Goal: Complete application form: Complete application form

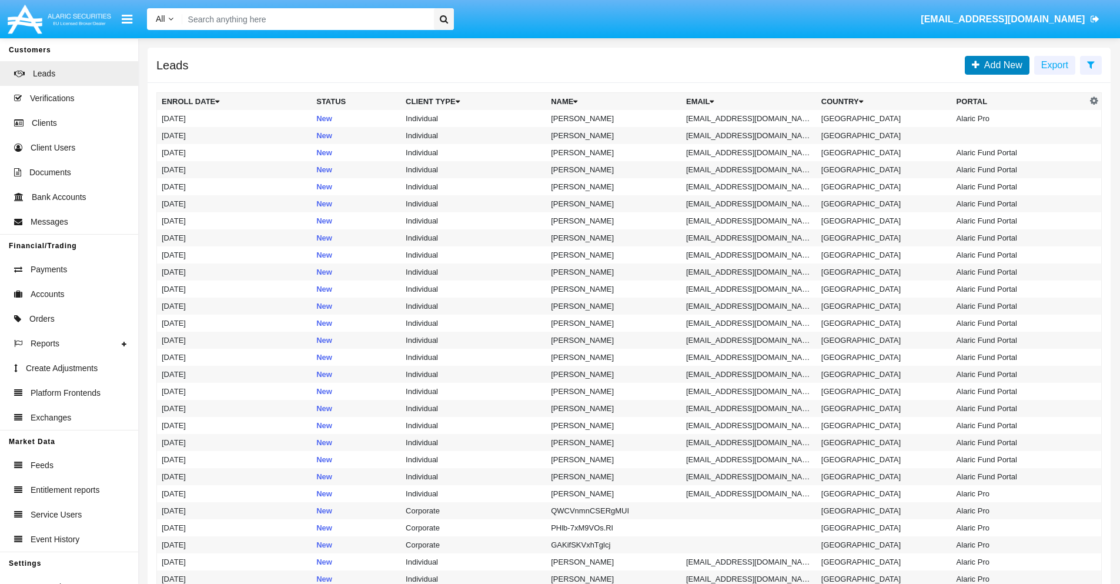
click at [1001, 65] on span "Add New" at bounding box center [1001, 65] width 43 height 10
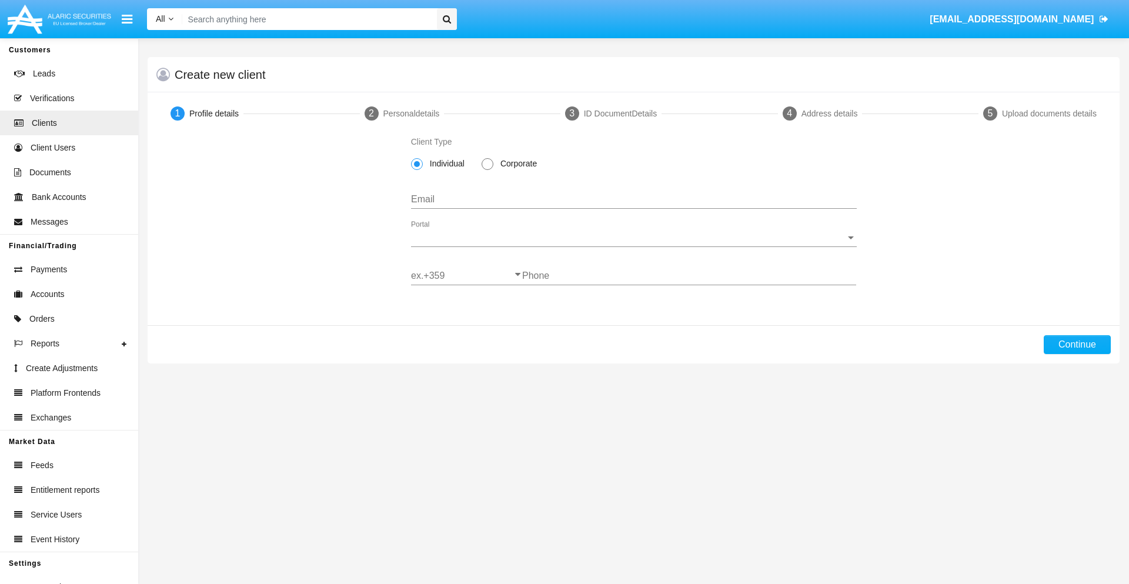
click at [516, 164] on span "Corporate" at bounding box center [516, 164] width 46 height 12
click at [488, 170] on input "Corporate" at bounding box center [487, 170] width 1 height 1
radio input "true"
type input "91kdlp_y3gp5@4x-rrm.tw"
click at [633, 238] on span "Portal" at bounding box center [628, 237] width 435 height 11
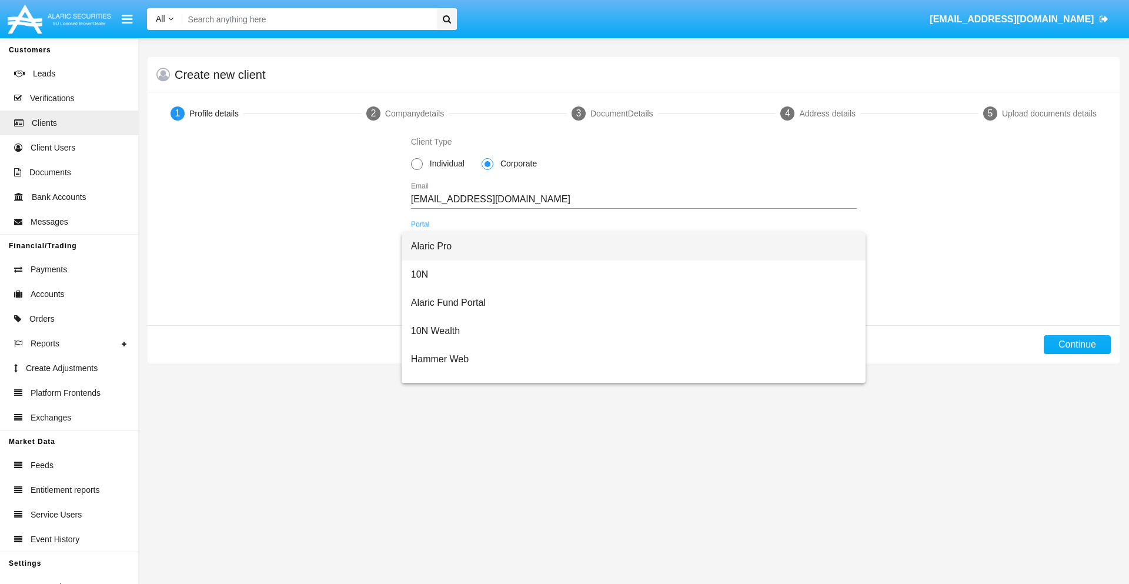
click at [629, 246] on span "Alaric Pro" at bounding box center [634, 246] width 446 height 28
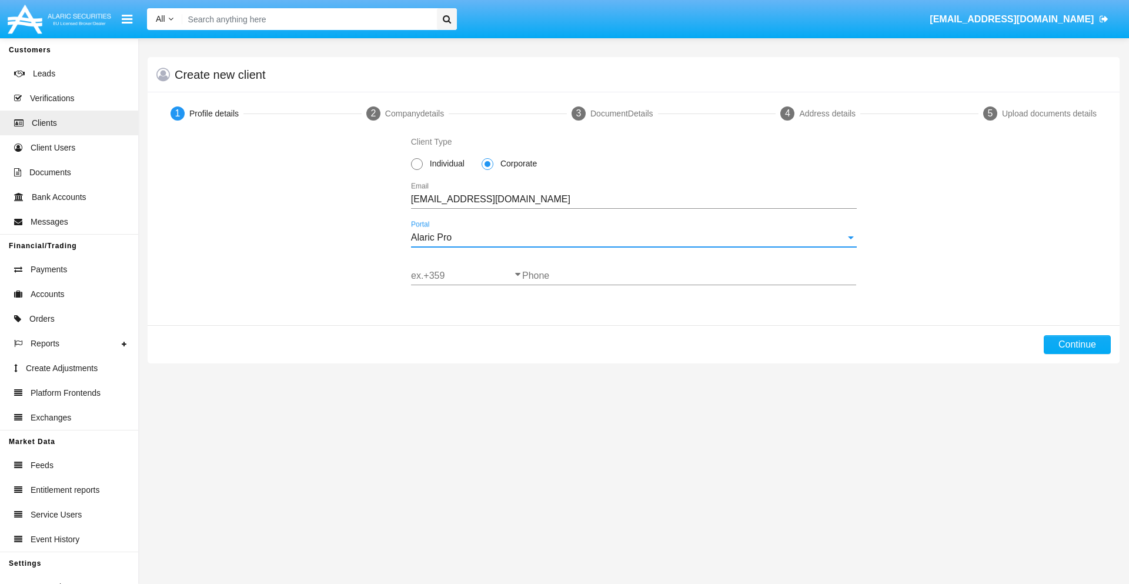
click at [466, 276] on input "ex.+359" at bounding box center [466, 276] width 111 height 11
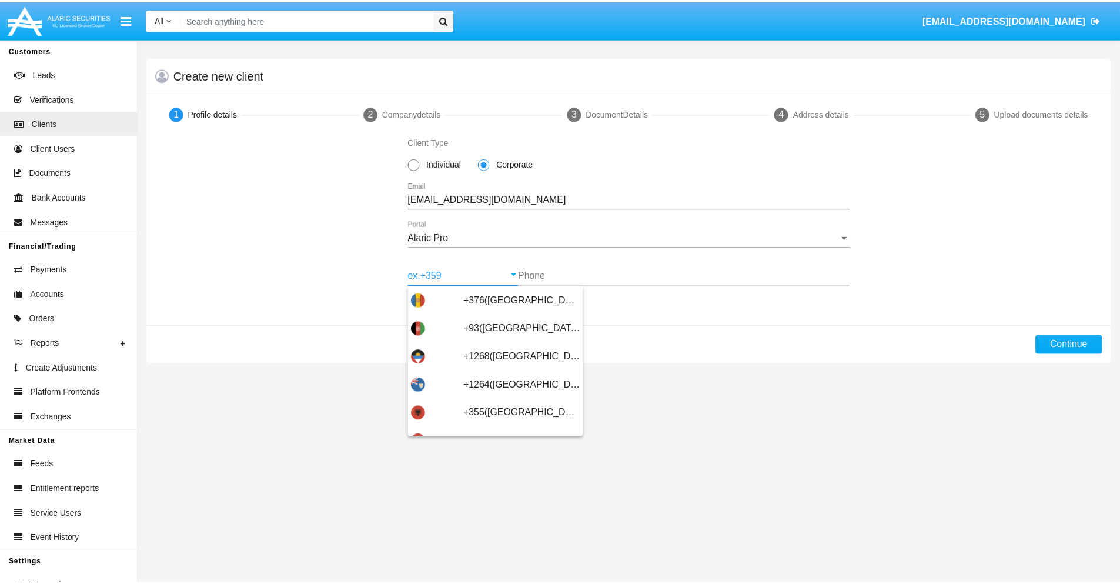
scroll to position [386, 0]
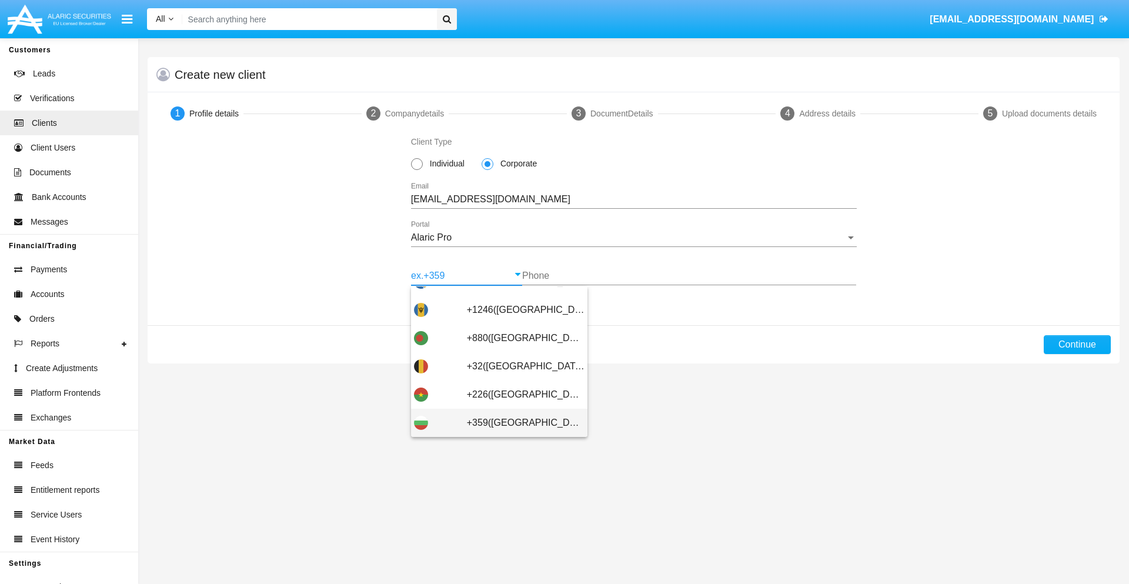
click at [516, 423] on span "+359(Bulgaria)" at bounding box center [526, 423] width 118 height 28
type input "+359(Bulgaria)"
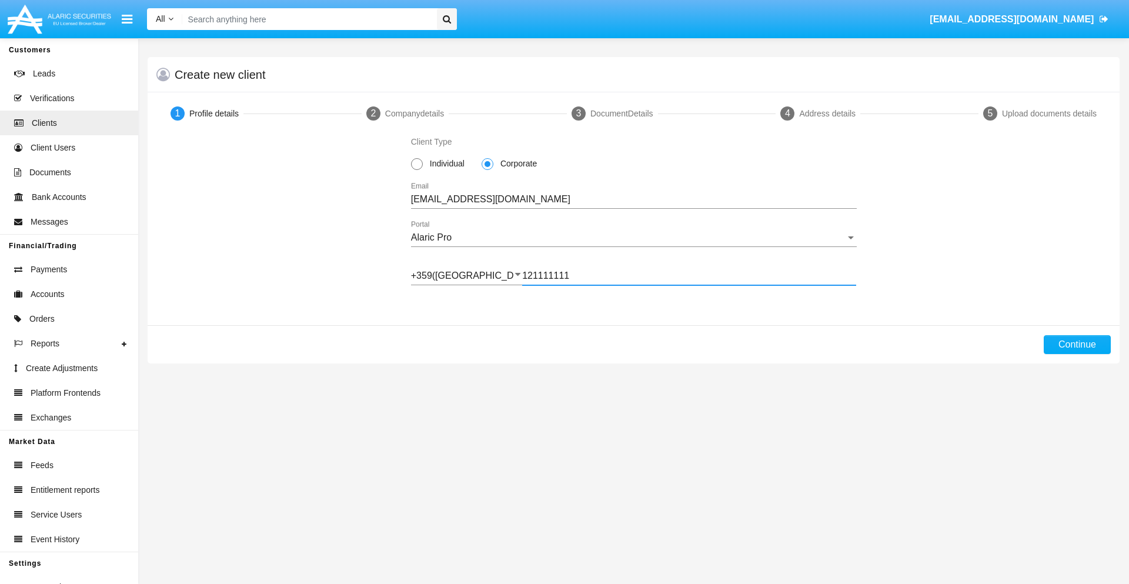
type input "121111111"
click at [1077, 345] on button "Continue" at bounding box center [1077, 344] width 67 height 19
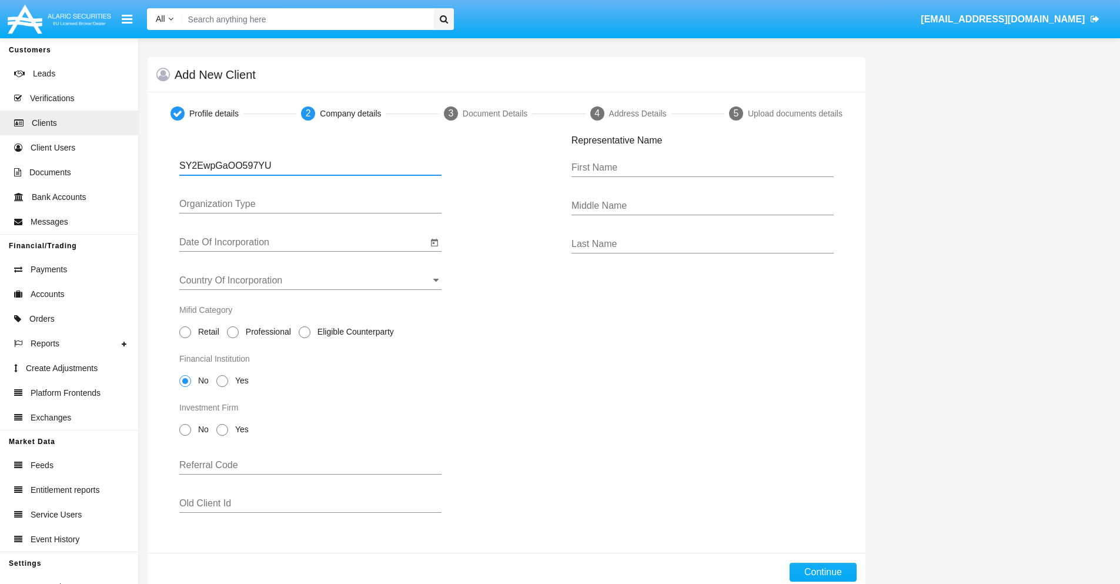
type input "SY2EwpGaOO597YU"
type input "LTD"
click at [303, 242] on input "Date Of Incorporation" at bounding box center [303, 242] width 248 height 11
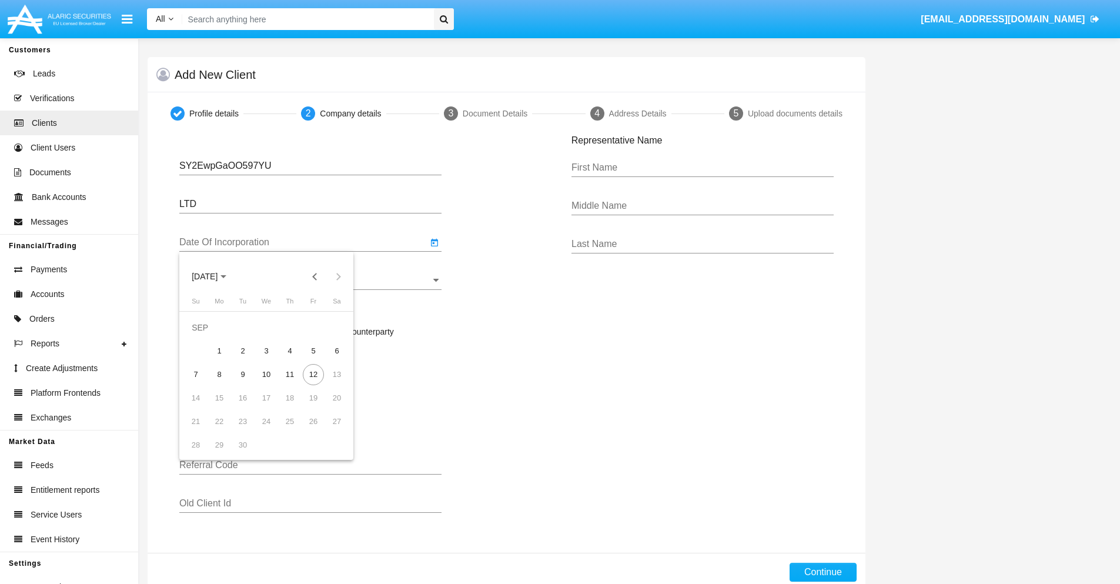
click at [215, 276] on span "SEP 2025" at bounding box center [205, 276] width 26 height 9
click at [315, 276] on button "Previous 20 years" at bounding box center [315, 277] width 24 height 24
click at [287, 431] on div "2000" at bounding box center [287, 430] width 37 height 21
click at [205, 336] on div "JAN" at bounding box center [204, 336] width 37 height 21
click at [337, 327] on div "1" at bounding box center [336, 327] width 21 height 21
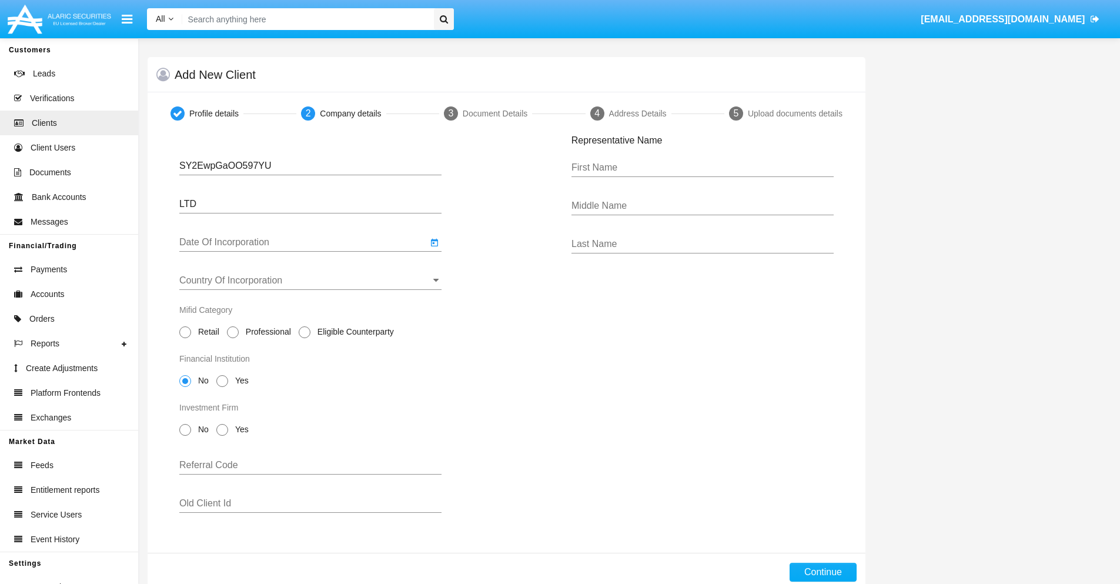
type input "01/01/00"
click at [311, 281] on input "Country Of Incorporation" at bounding box center [310, 280] width 262 height 11
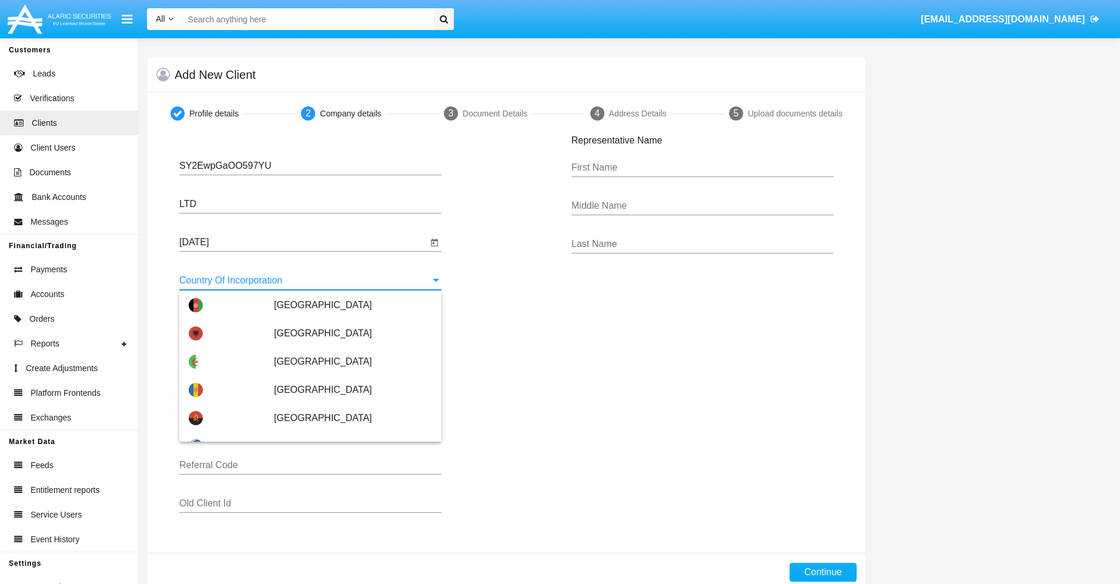
scroll to position [3068, 0]
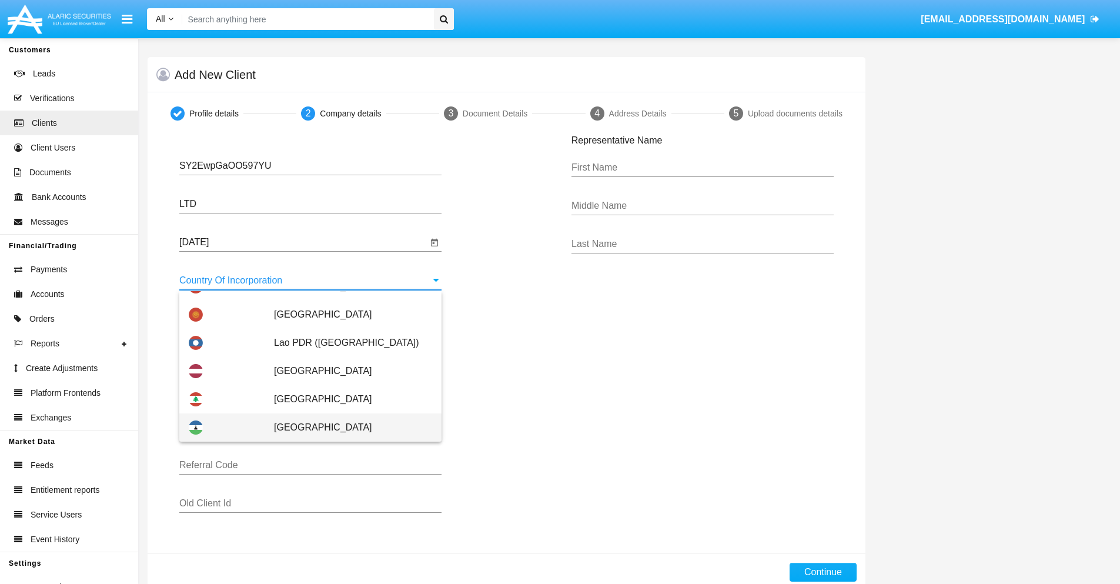
click at [347, 428] on span "Lesotho" at bounding box center [353, 427] width 158 height 28
type input "Lesotho"
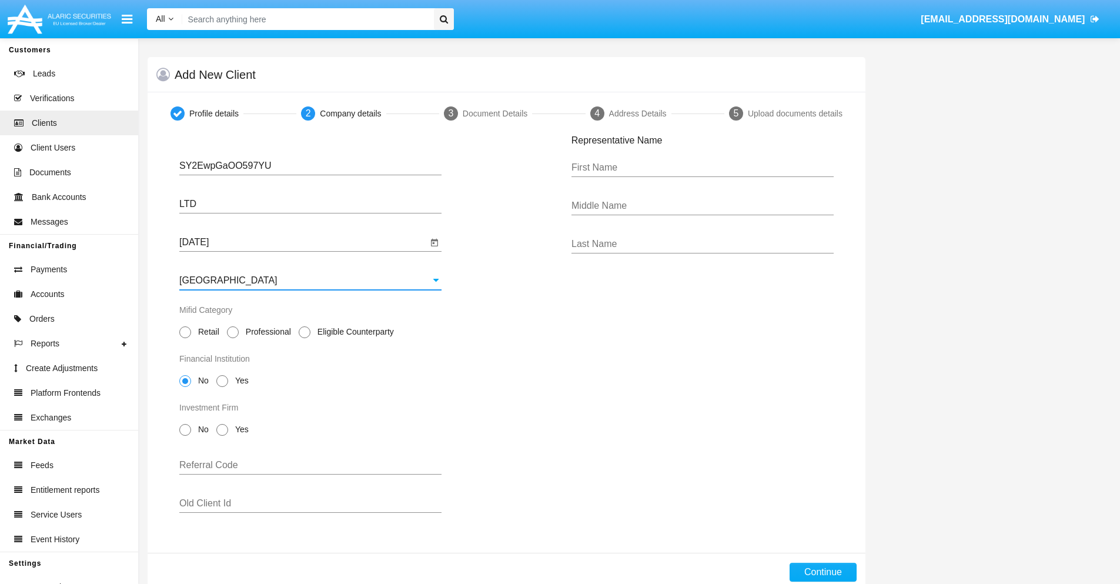
click at [266, 332] on span "Professional" at bounding box center [266, 332] width 55 height 12
click at [233, 338] on input "Professional" at bounding box center [232, 338] width 1 height 1
radio input "true"
click at [201, 381] on span "No" at bounding box center [201, 381] width 21 height 12
click at [185, 387] on input "No" at bounding box center [185, 387] width 1 height 1
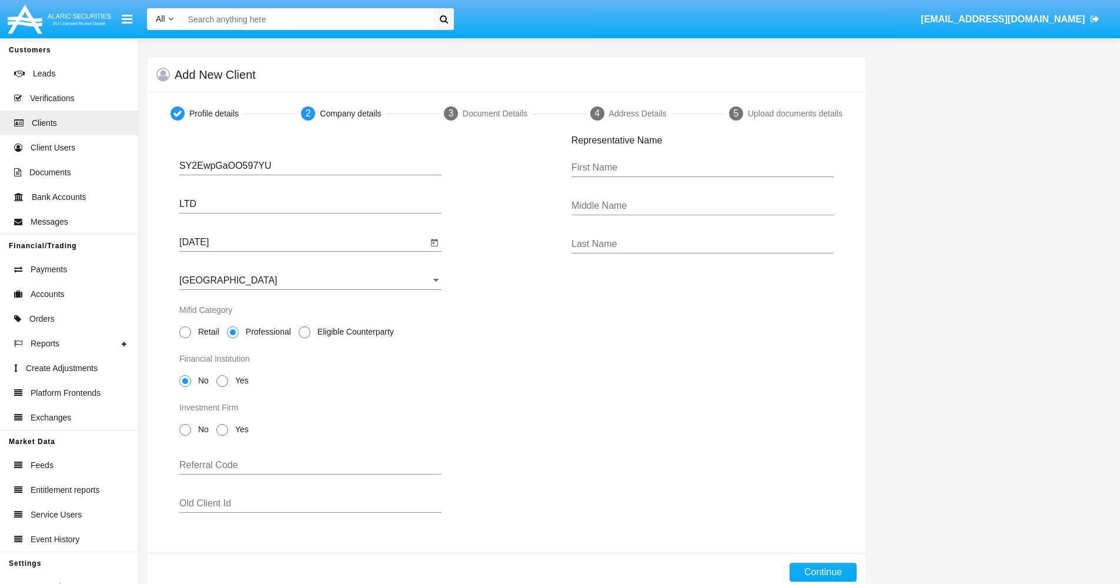
click at [201, 429] on span "No" at bounding box center [201, 429] width 21 height 12
click at [185, 436] on input "No" at bounding box center [185, 436] width 1 height 1
radio input "true"
type input "CZmdlBAMuyYLrup"
type input "aMIKzRJrEacxCYn"
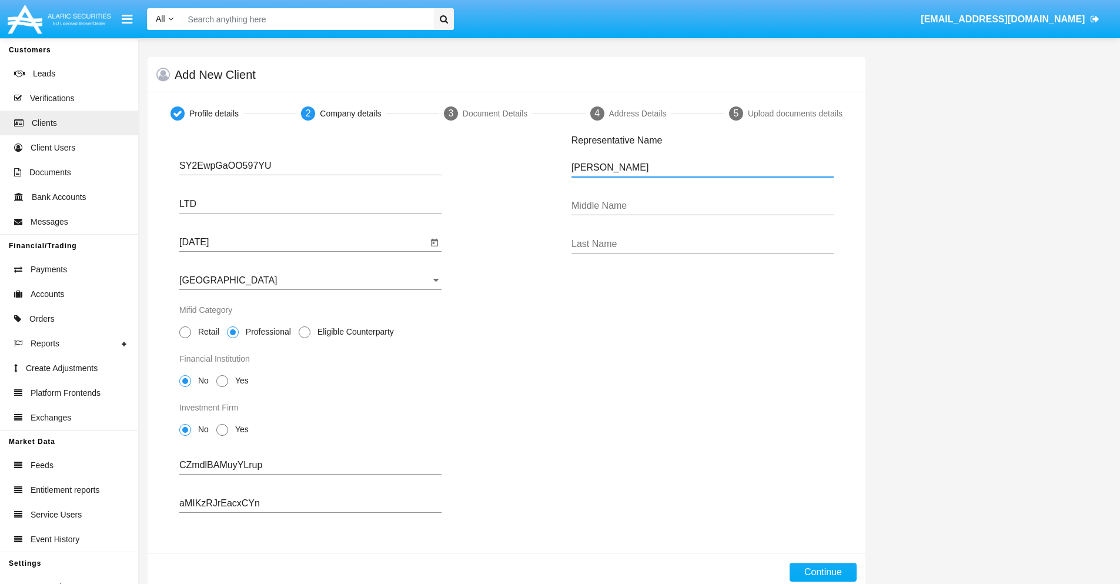
type input "Renae"
type input "Olene"
type input "Baumbach"
click at [823, 572] on button "Continue" at bounding box center [823, 572] width 67 height 19
